Goal: Navigation & Orientation: Find specific page/section

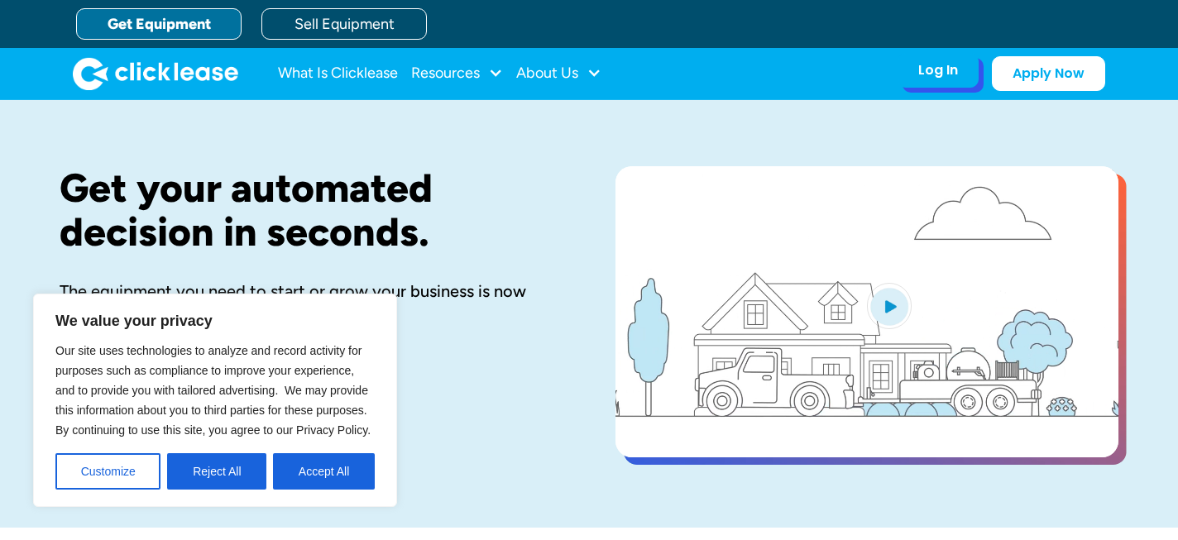
click at [926, 84] on div "Log In Account login I use Clicklease to get my equipment Partner Portal I offe…" at bounding box center [937, 70] width 81 height 35
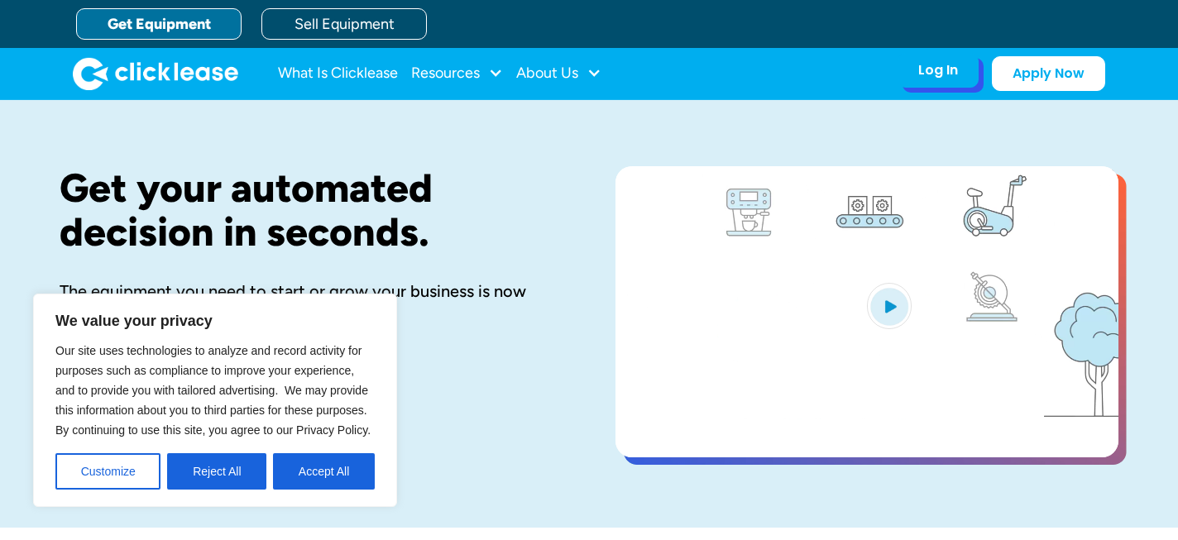
click at [931, 80] on div "Log In Account login I use Clicklease to get my equipment Partner Portal I offe…" at bounding box center [937, 70] width 81 height 35
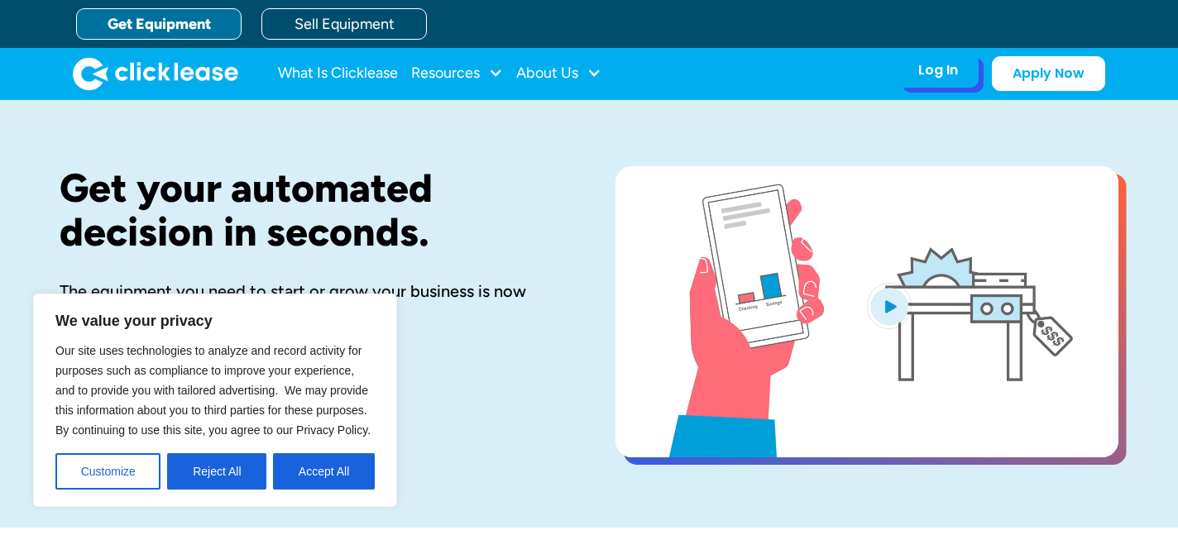
click at [930, 79] on div "Log In" at bounding box center [938, 70] width 40 height 17
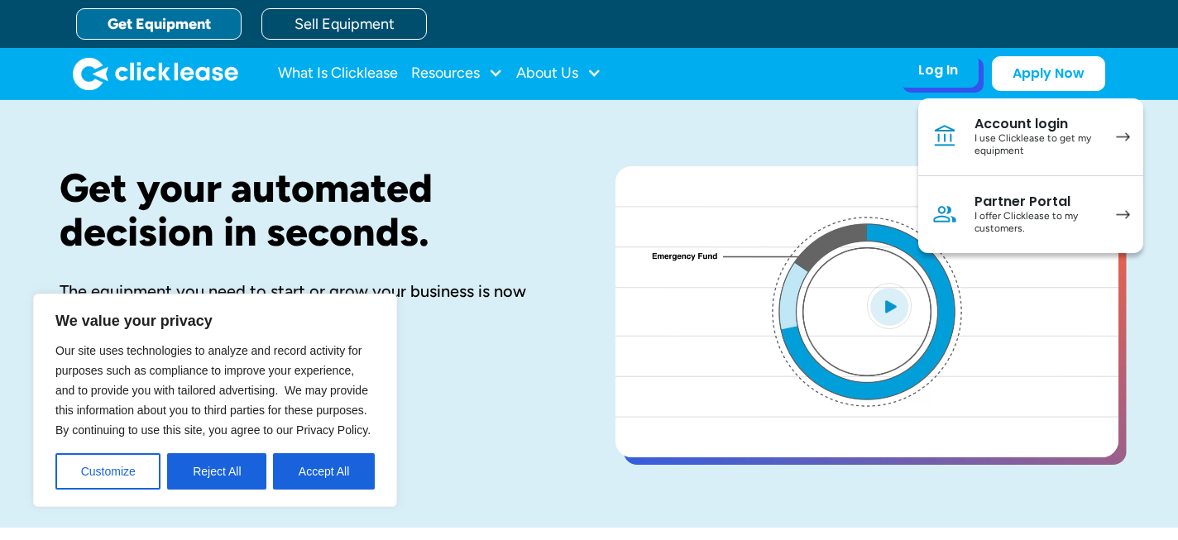
click at [964, 137] on link "Account login I use Clicklease to get my equipment" at bounding box center [1030, 137] width 225 height 78
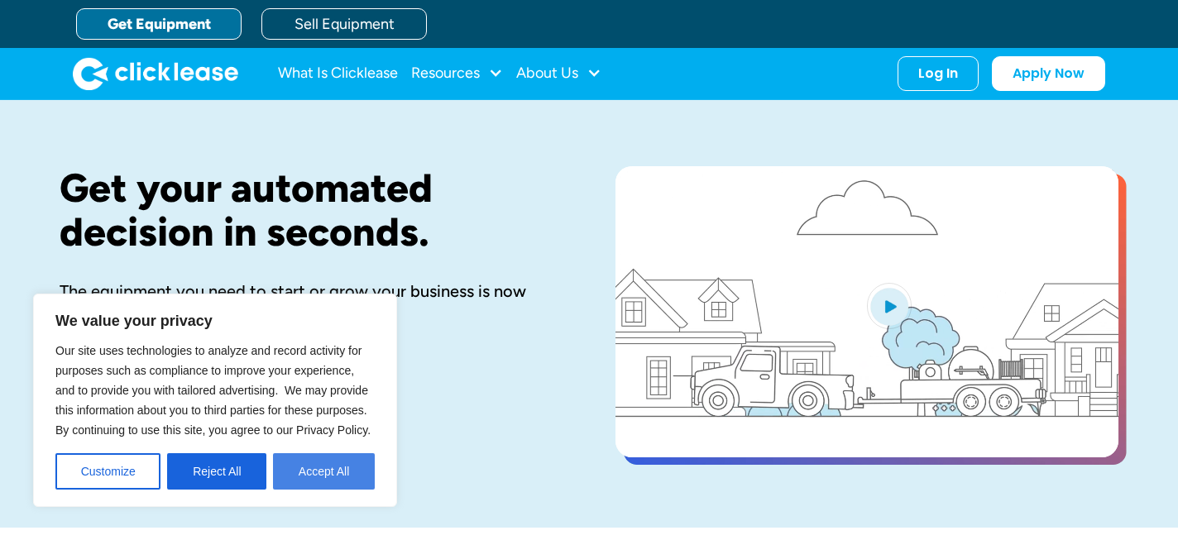
click at [295, 483] on button "Accept All" at bounding box center [324, 471] width 102 height 36
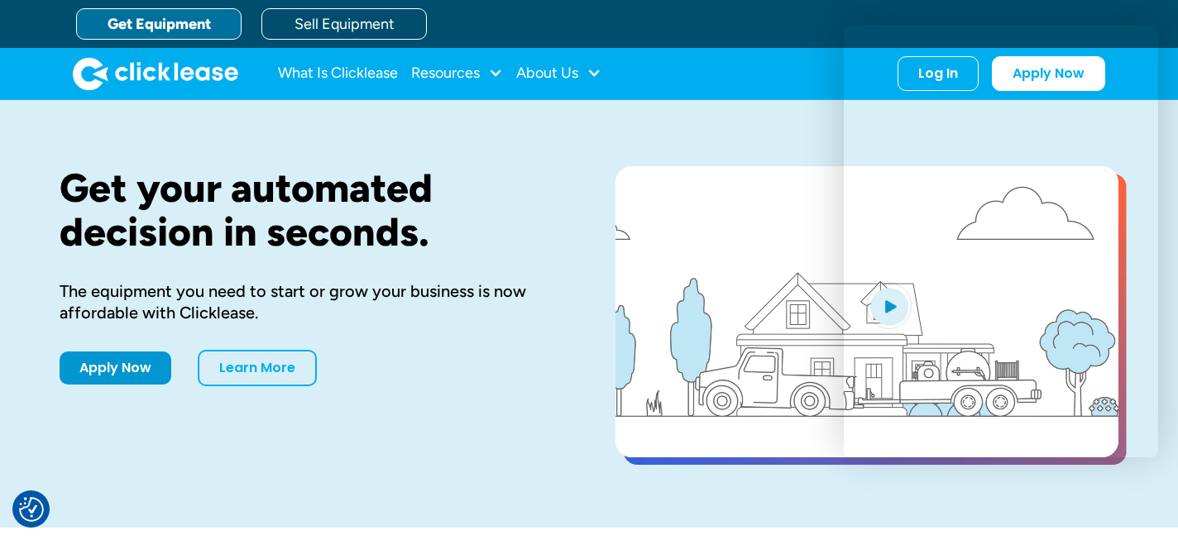
click at [633, 164] on div "Get your automated decision in seconds. The equipment you need to start or grow…" at bounding box center [589, 314] width 1059 height 428
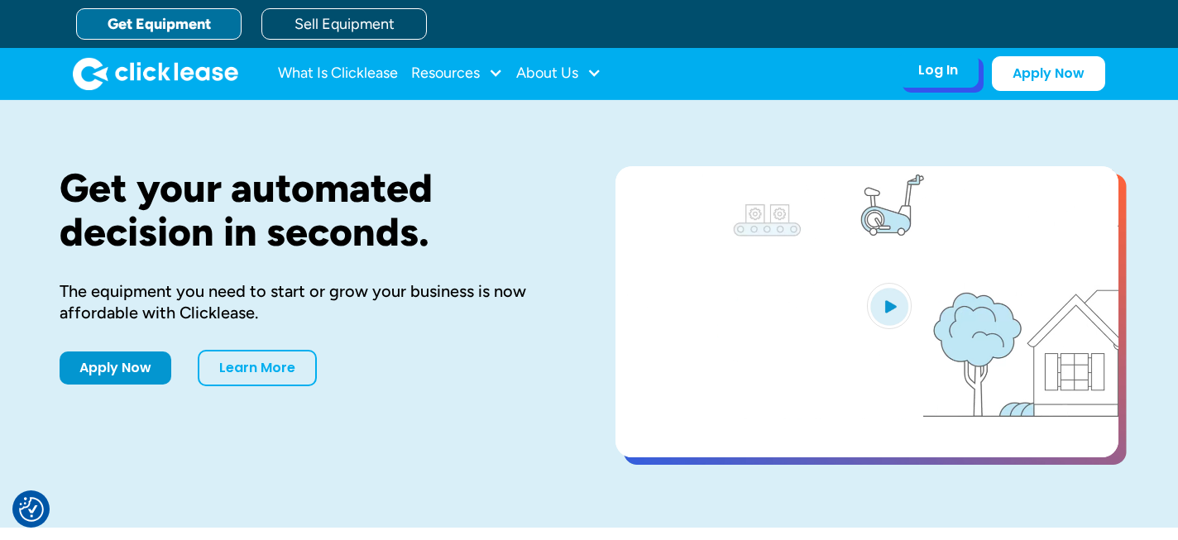
click at [939, 86] on div "Log In Account login I use Clicklease to get my equipment Partner Portal I offe…" at bounding box center [937, 70] width 81 height 35
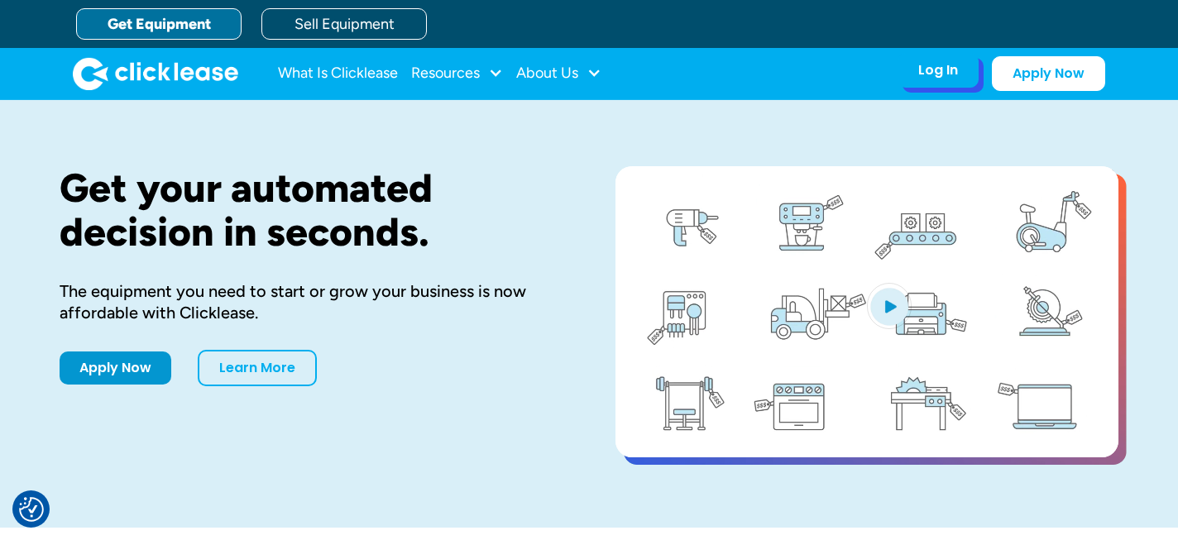
click at [921, 82] on div "Log In Account login I use Clicklease to get my equipment Partner Portal I offe…" at bounding box center [937, 70] width 81 height 35
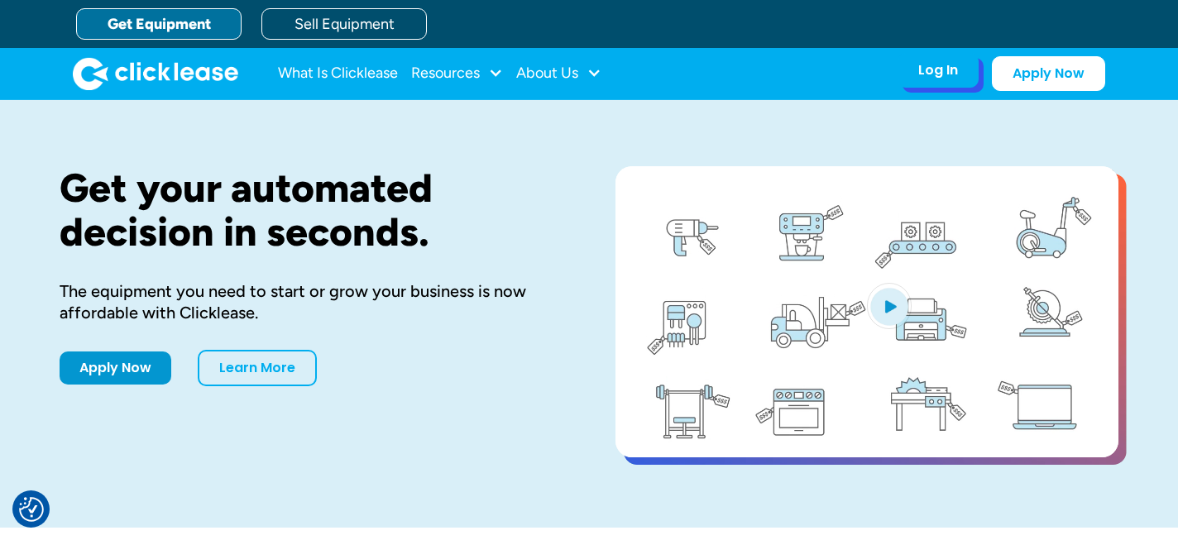
click at [944, 72] on div "Log In" at bounding box center [938, 70] width 40 height 17
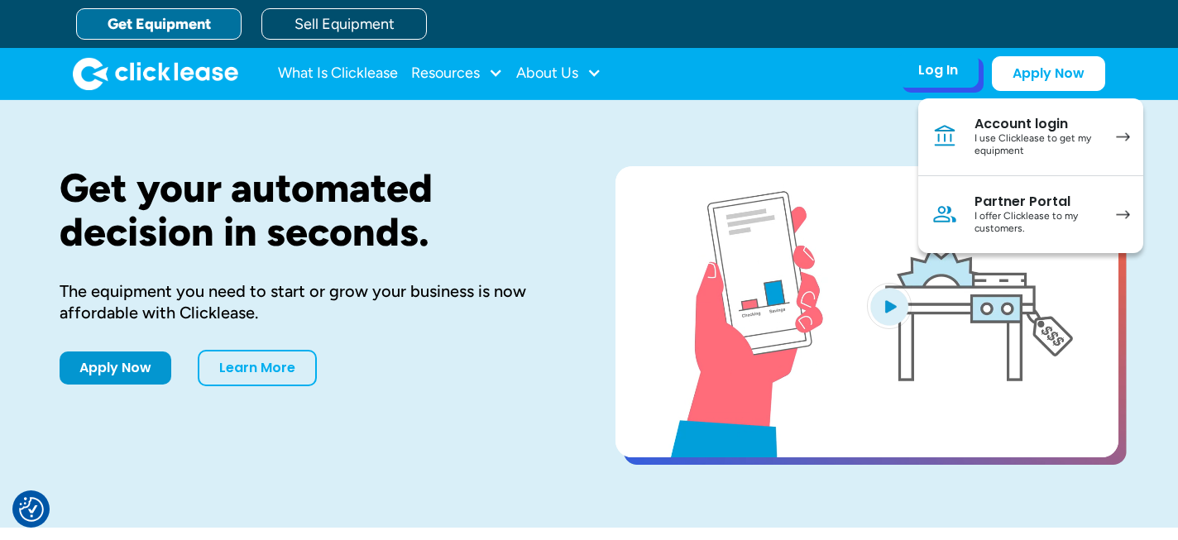
click at [1030, 121] on div "Account login" at bounding box center [1036, 124] width 125 height 17
